Goal: Navigation & Orientation: Find specific page/section

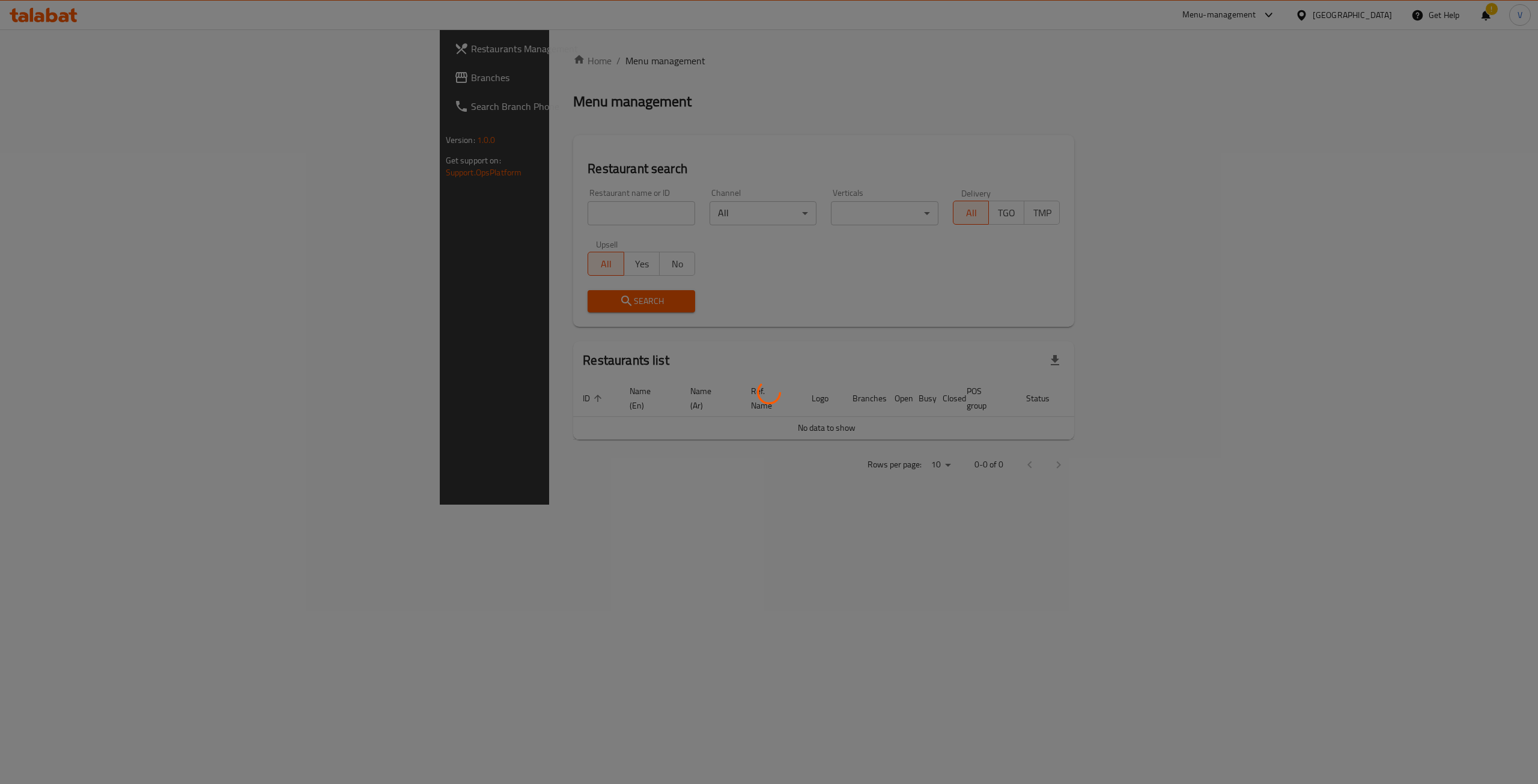
click at [55, 69] on div at bounding box center [769, 392] width 1538 height 784
click at [46, 78] on div at bounding box center [769, 392] width 1538 height 784
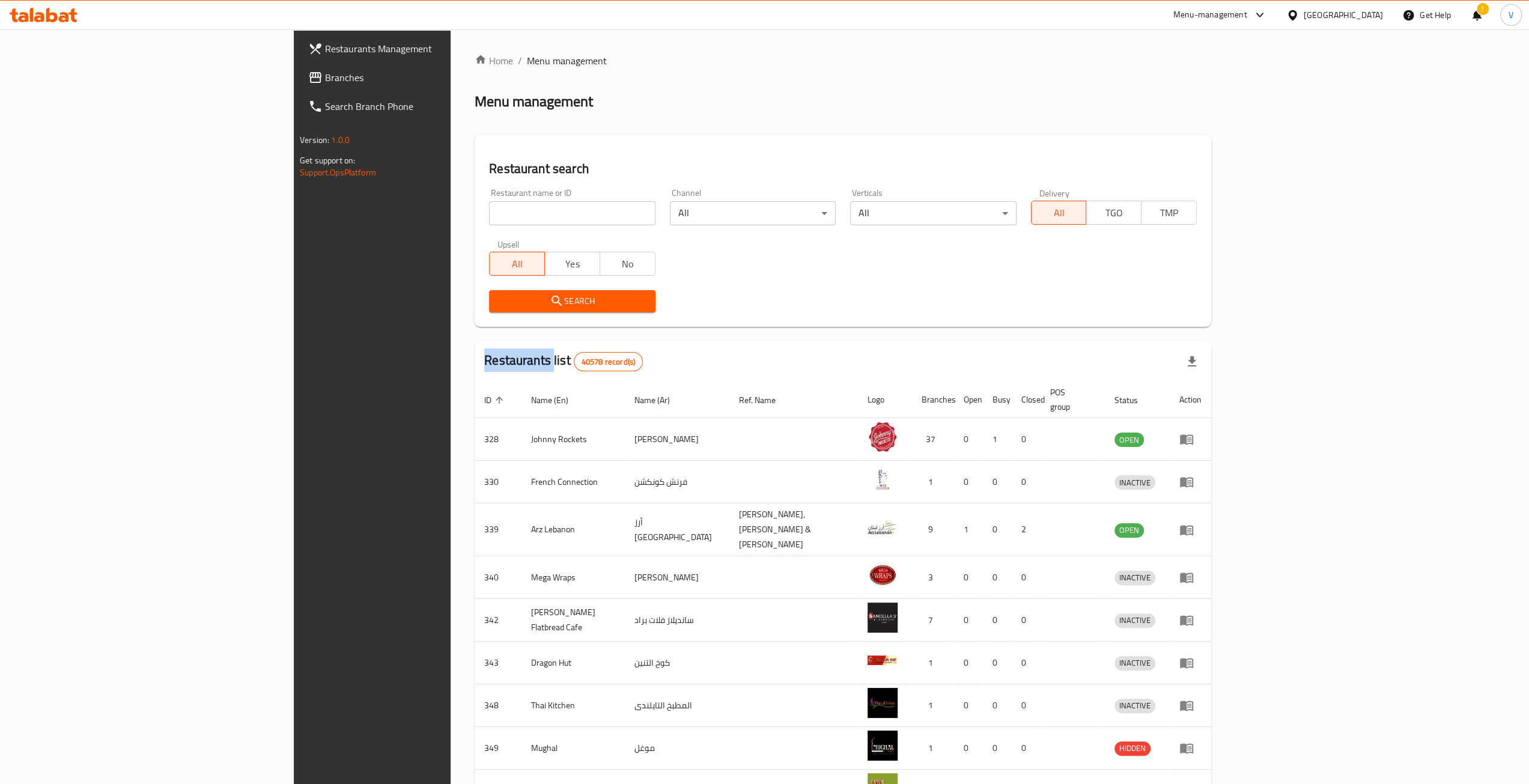
click at [293, 78] on div "Restaurants Management Branches Search Branch Phone Version: 1.0.0 Get support …" at bounding box center [764, 475] width 941 height 890
click at [325, 78] on span "Branches" at bounding box center [431, 77] width 214 height 14
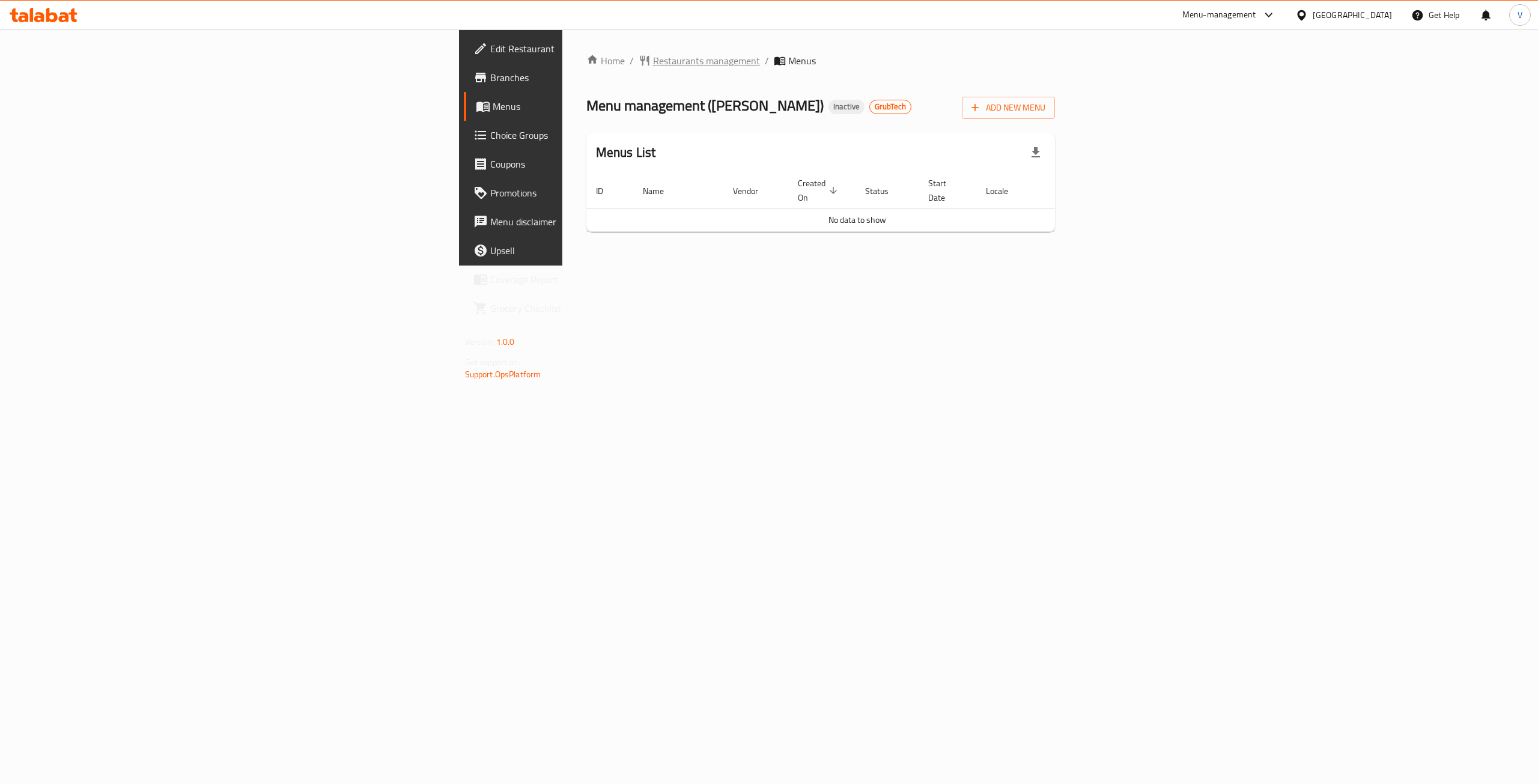
click at [653, 57] on span "Restaurants management" at bounding box center [707, 60] width 107 height 14
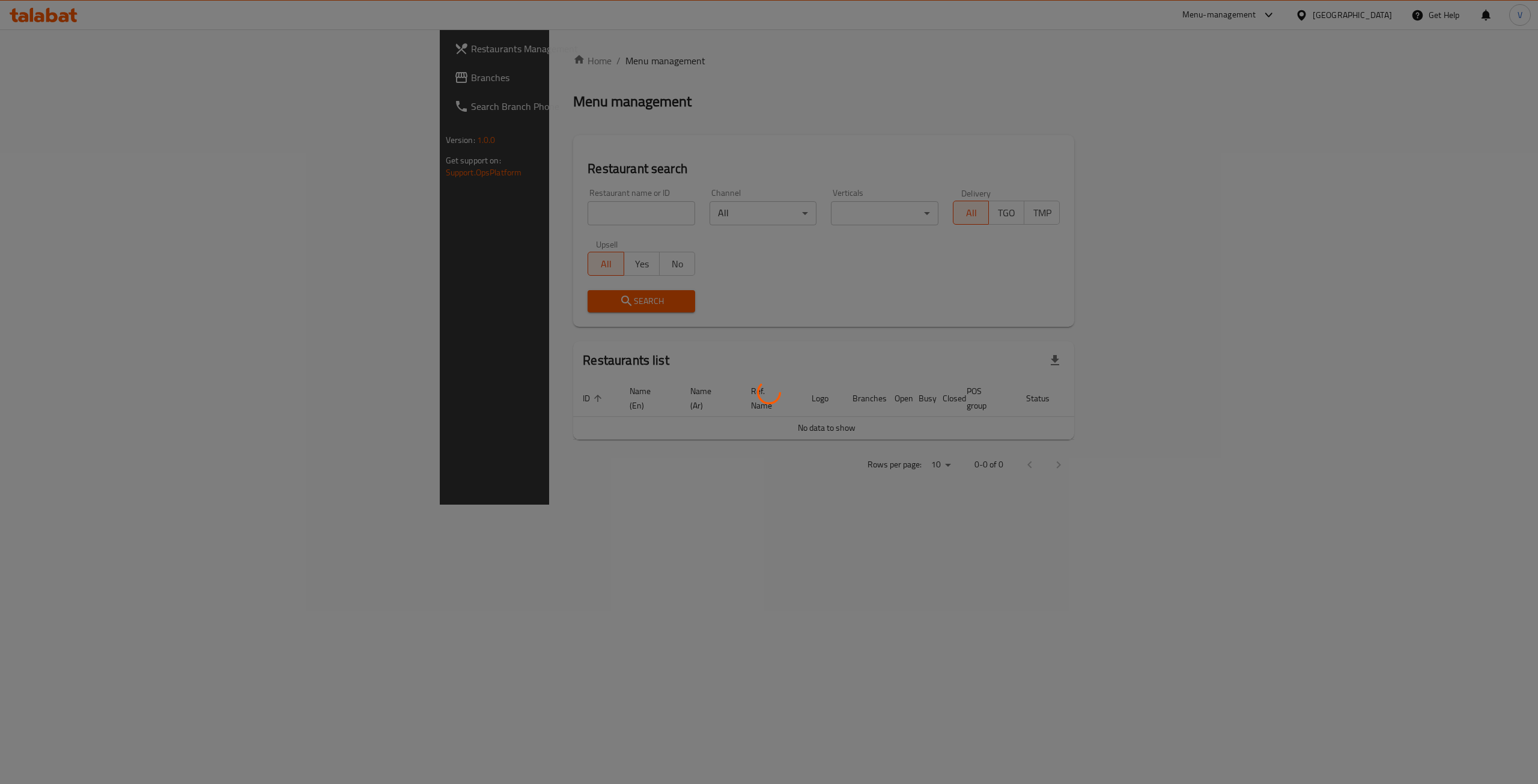
click at [72, 75] on div at bounding box center [769, 392] width 1538 height 784
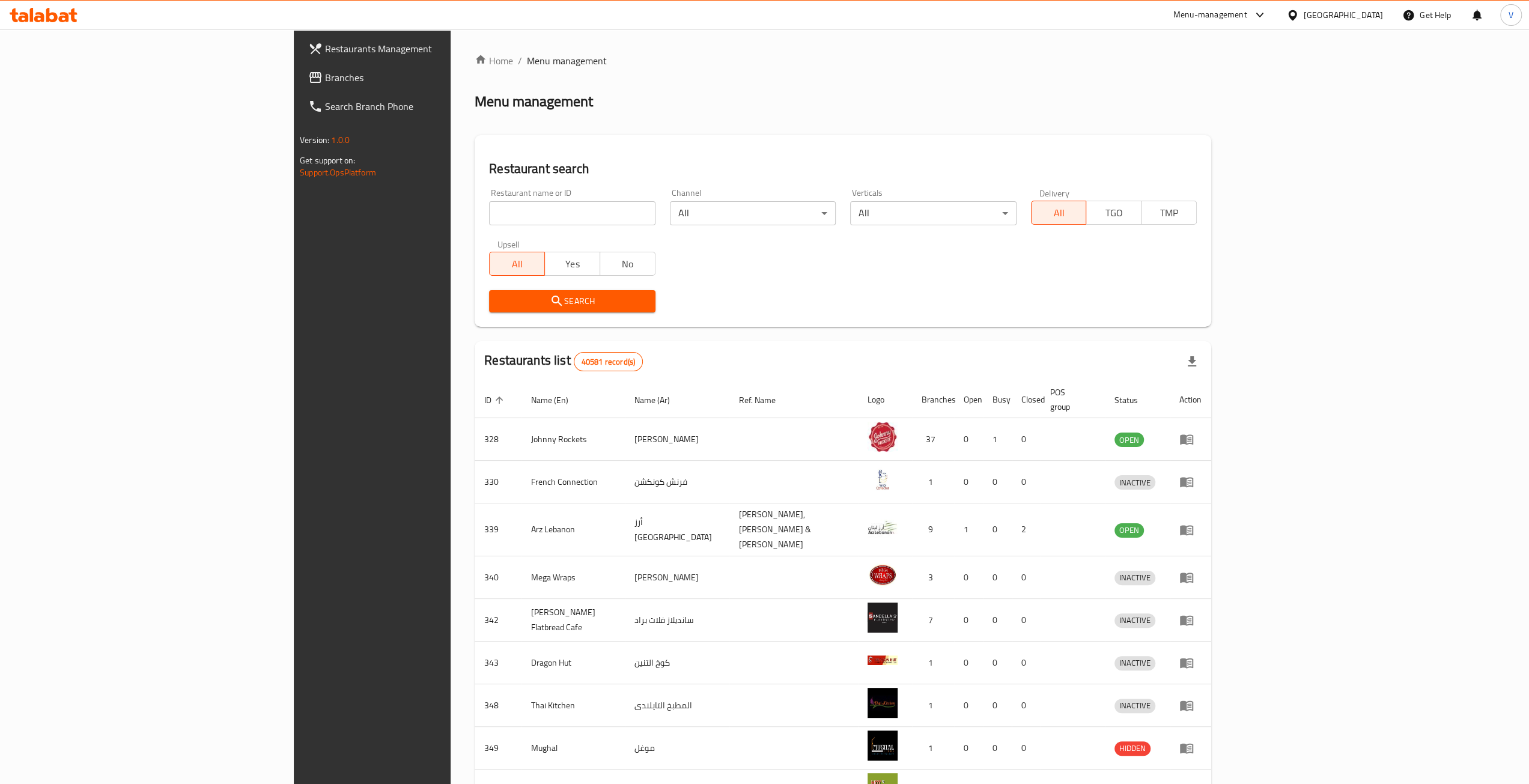
click at [325, 72] on span "Branches" at bounding box center [431, 77] width 214 height 14
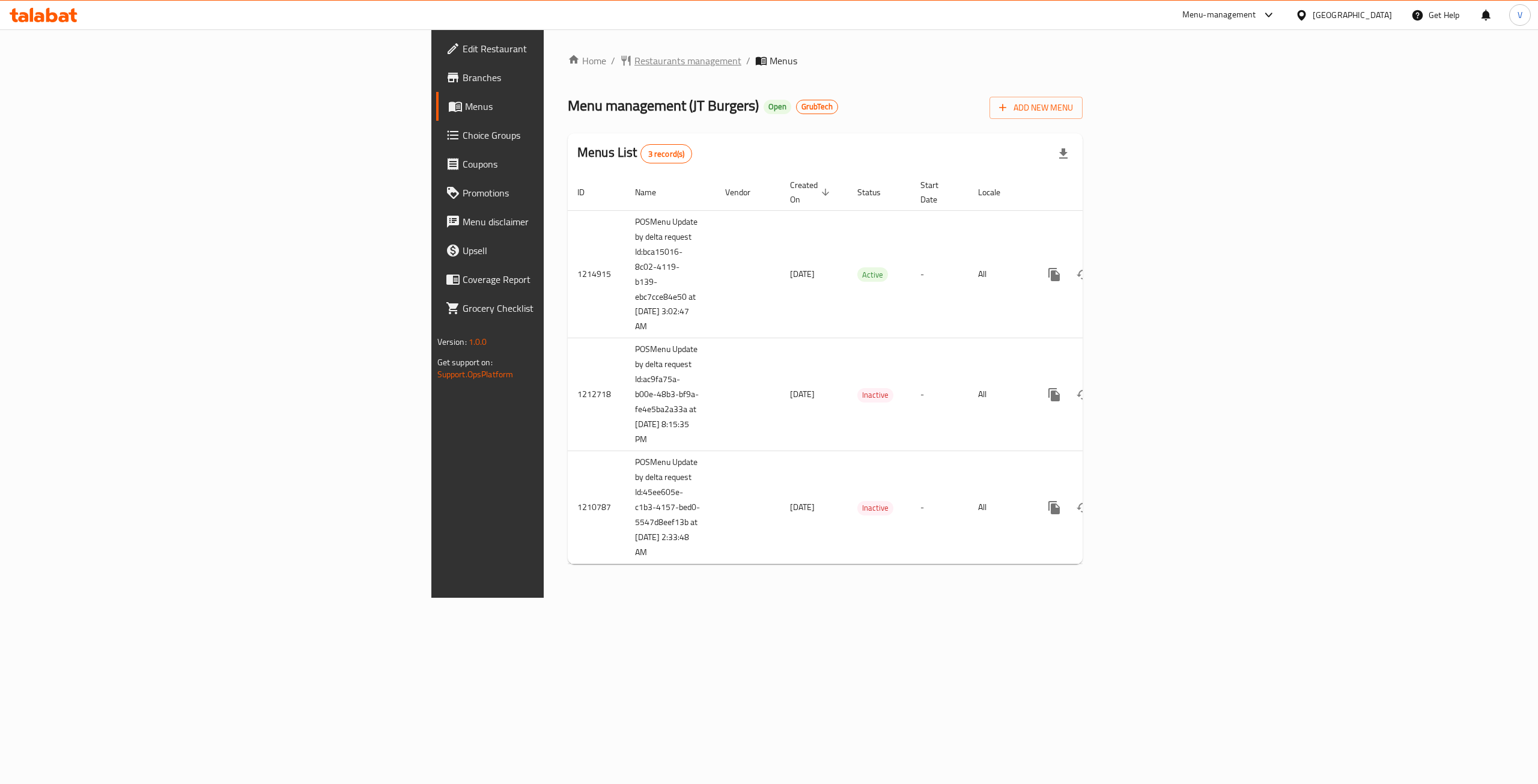
click at [634, 59] on span "Restaurants management" at bounding box center [687, 60] width 107 height 14
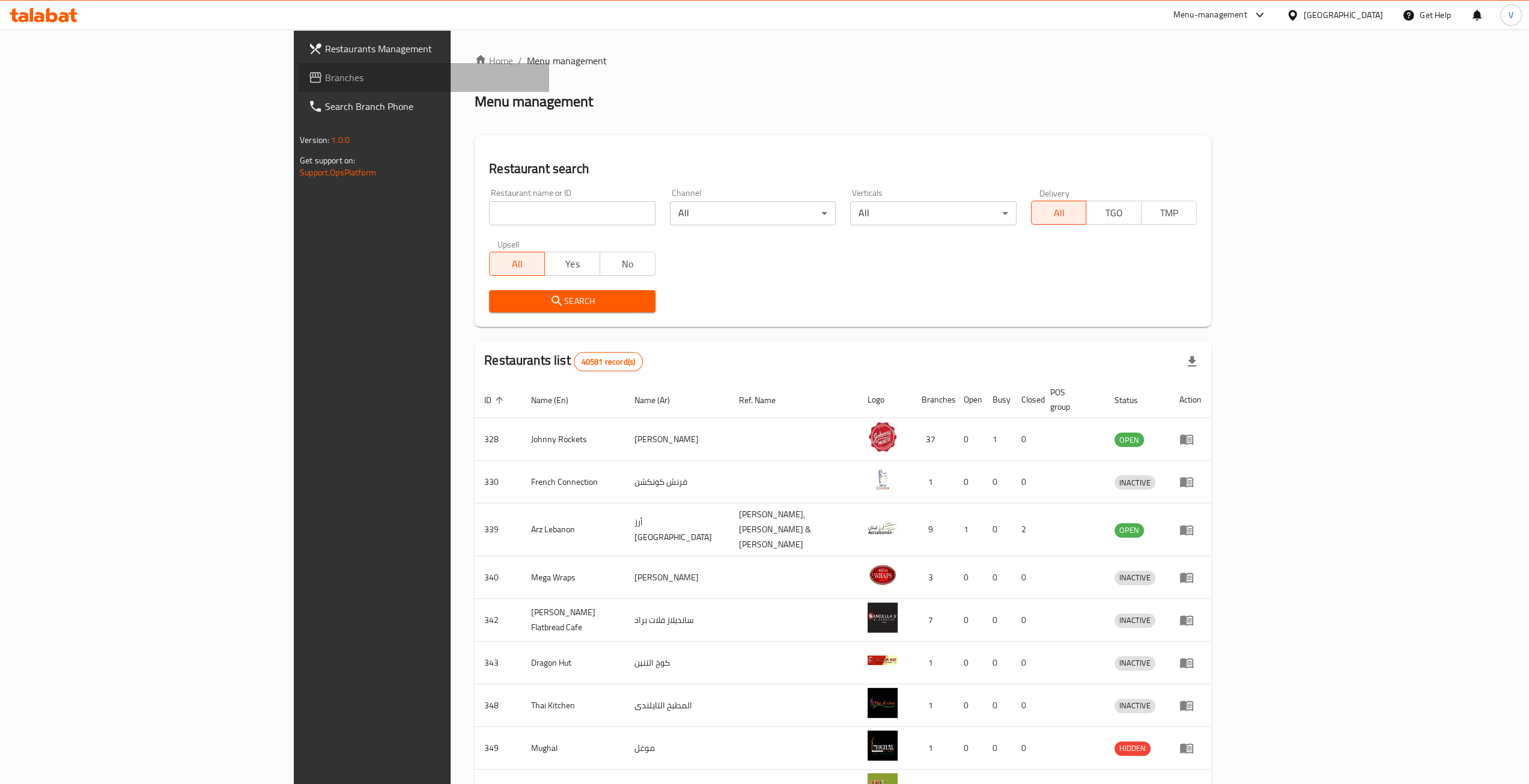
click at [325, 75] on span "Branches" at bounding box center [431, 77] width 214 height 14
